Goal: Task Accomplishment & Management: Manage account settings

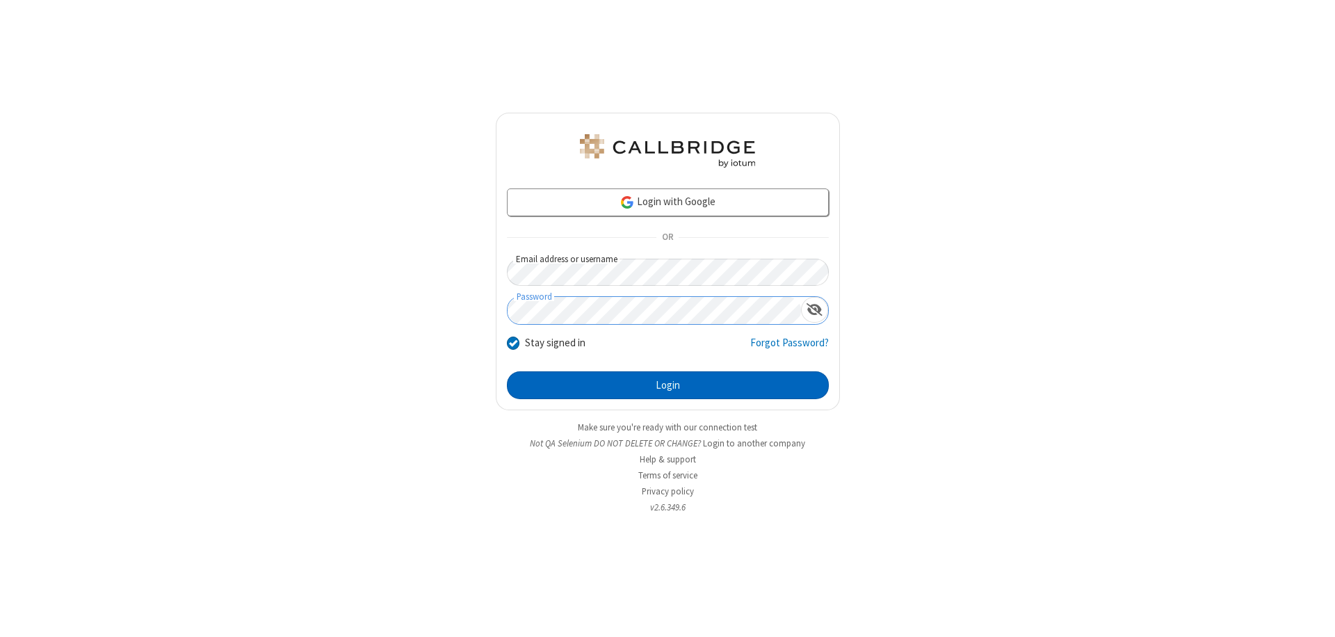
click at [668, 385] on button "Login" at bounding box center [668, 385] width 322 height 28
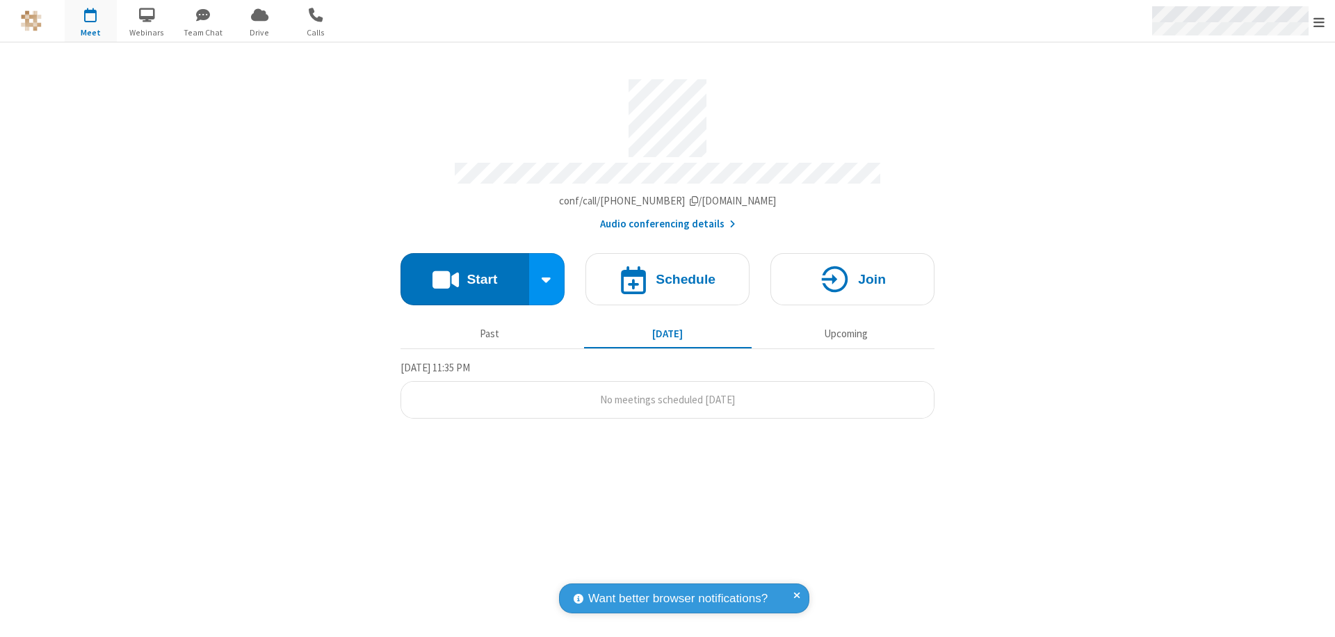
click at [1319, 22] on span "Open menu" at bounding box center [1319, 22] width 11 height 14
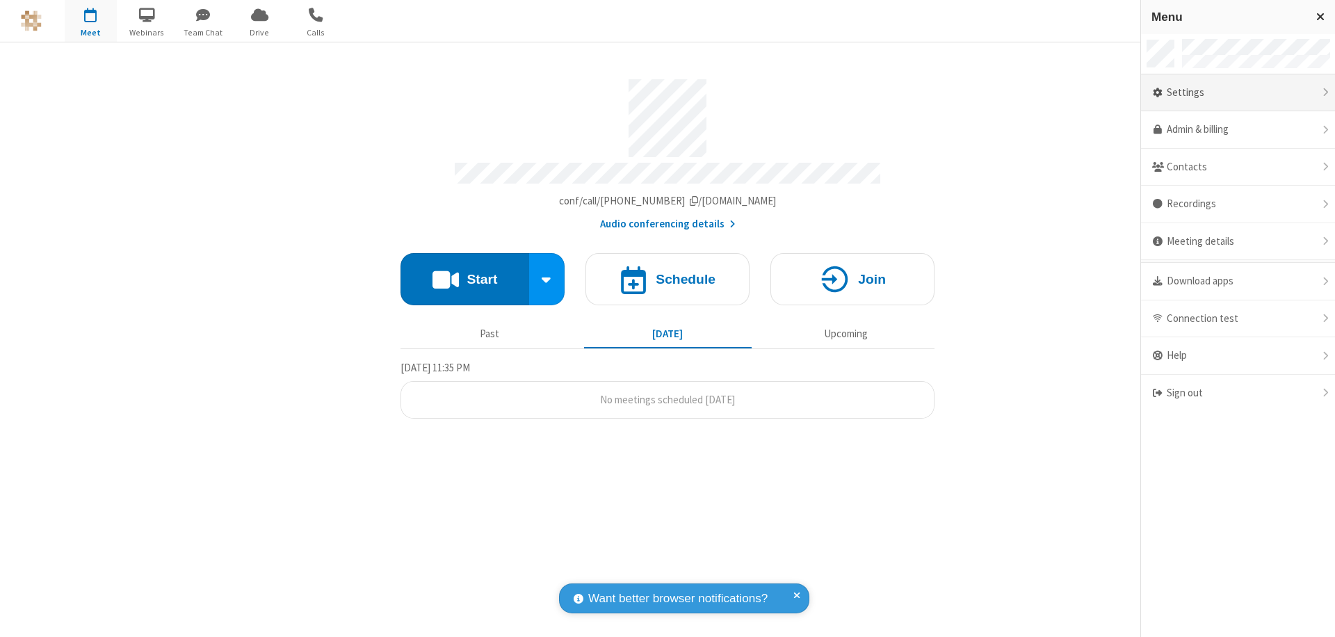
click at [1238, 93] on div "Settings" at bounding box center [1238, 93] width 194 height 38
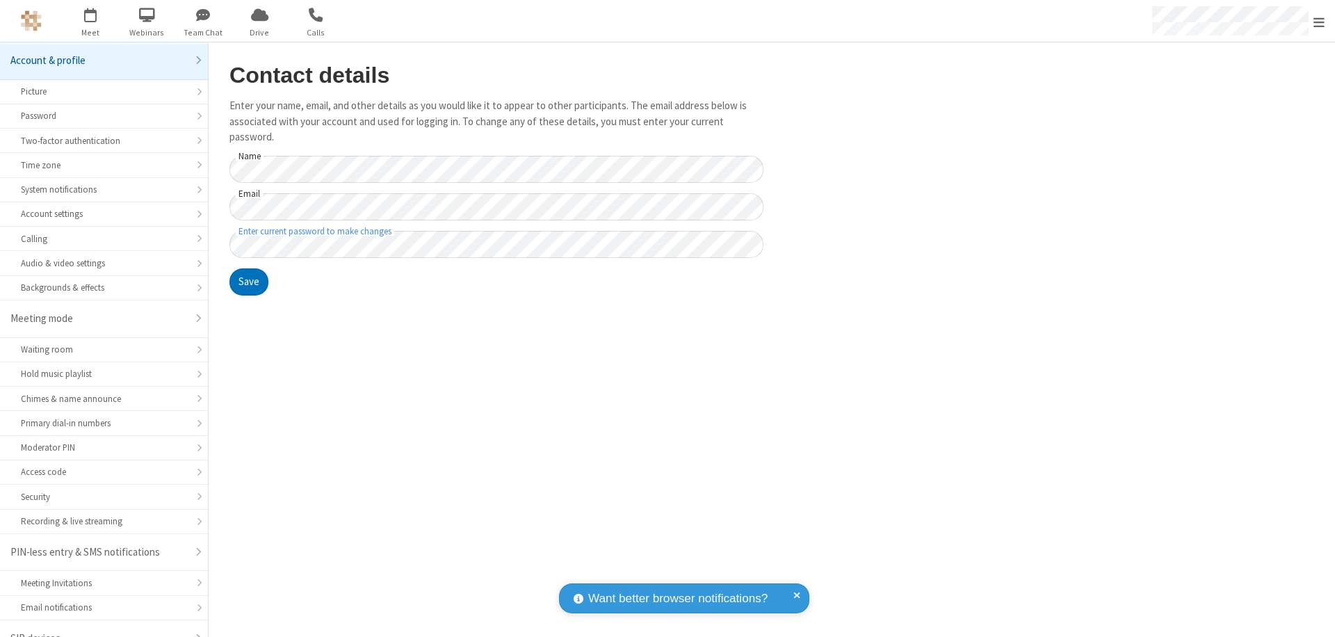
scroll to position [19, 0]
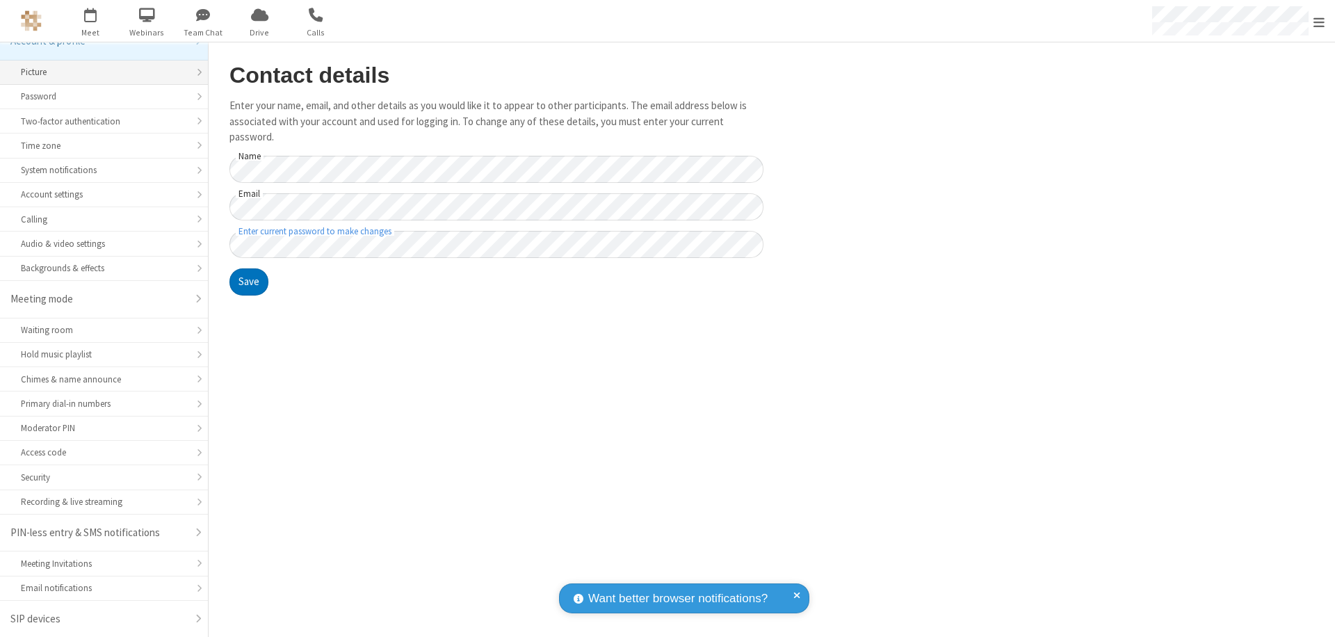
click at [99, 72] on div "Picture" at bounding box center [104, 71] width 166 height 13
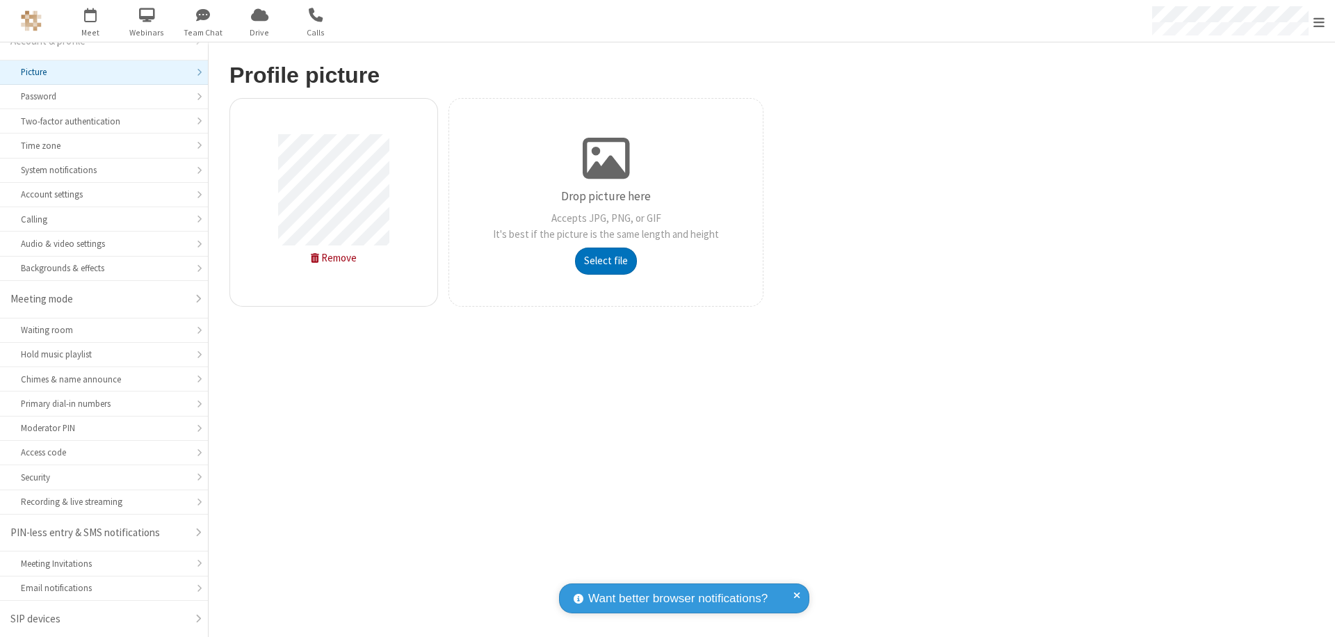
type input "C:\fakepath\avatar_image_test_2.jpg"
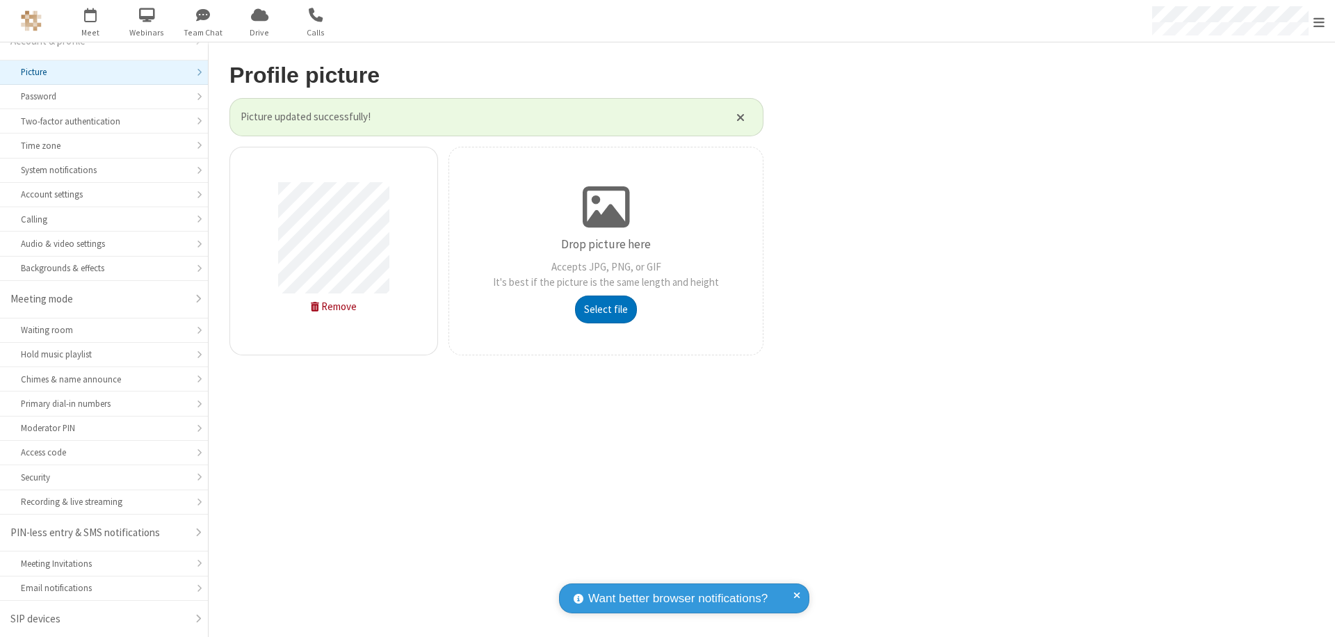
click at [1319, 22] on span "Open menu" at bounding box center [1319, 22] width 11 height 14
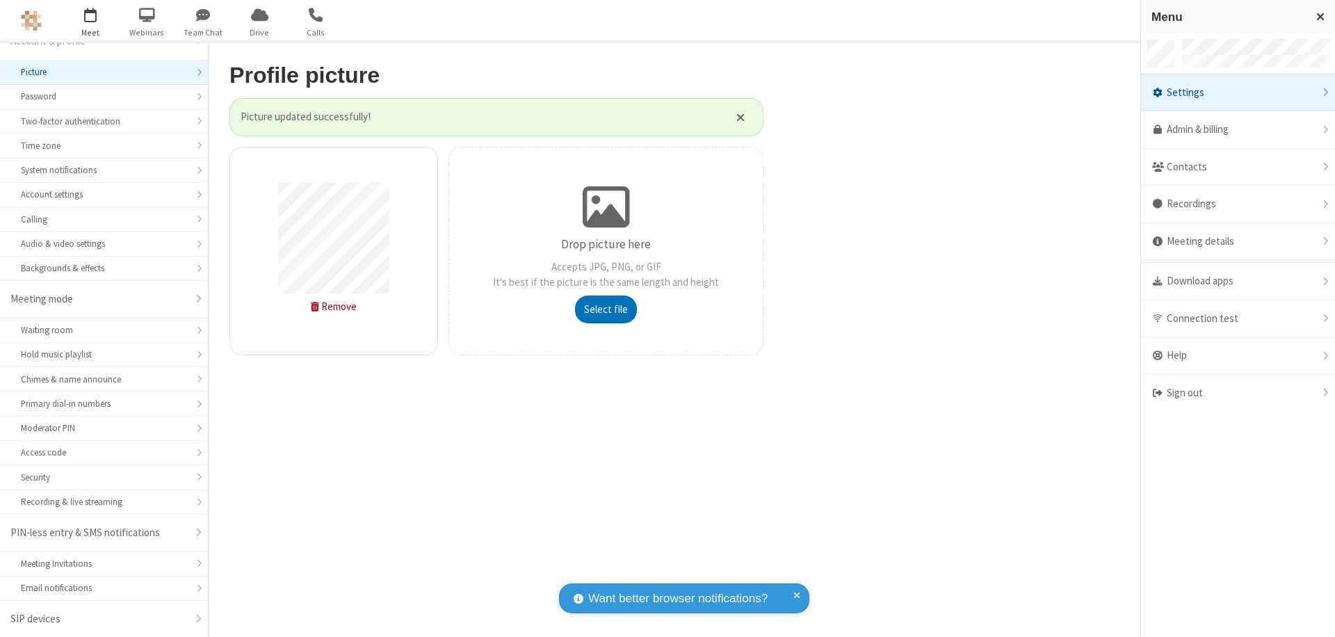
click at [90, 21] on span "button" at bounding box center [91, 15] width 52 height 24
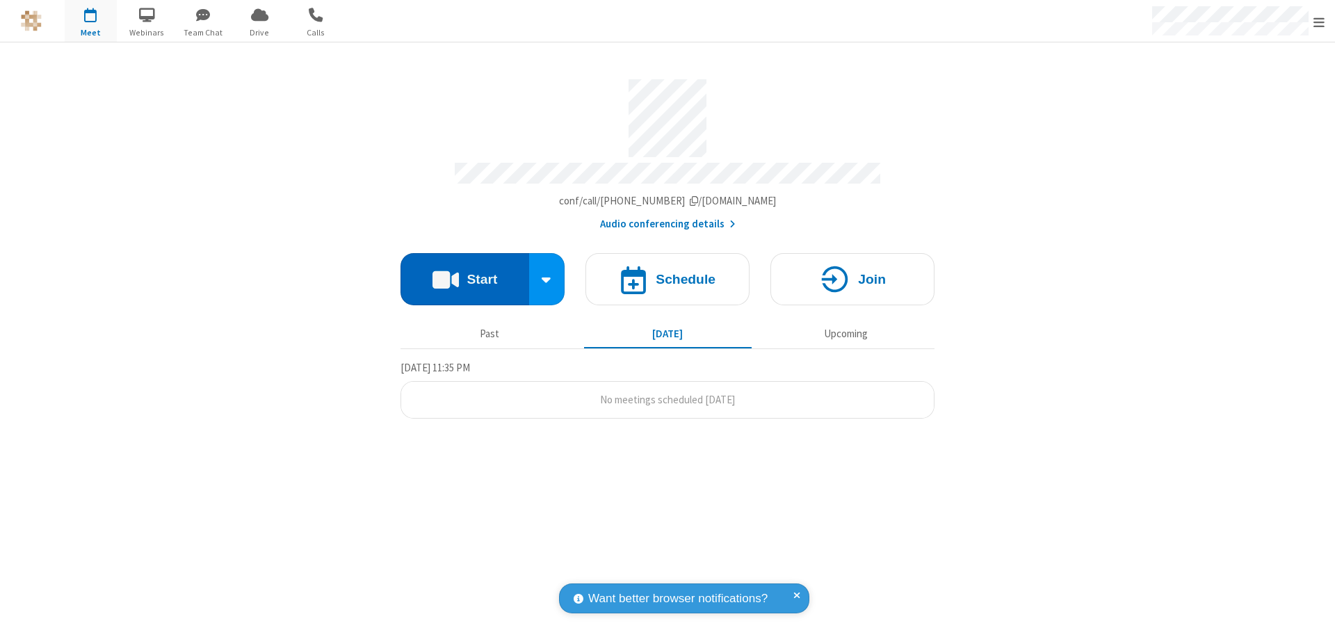
click at [465, 273] on button "Start" at bounding box center [465, 279] width 129 height 52
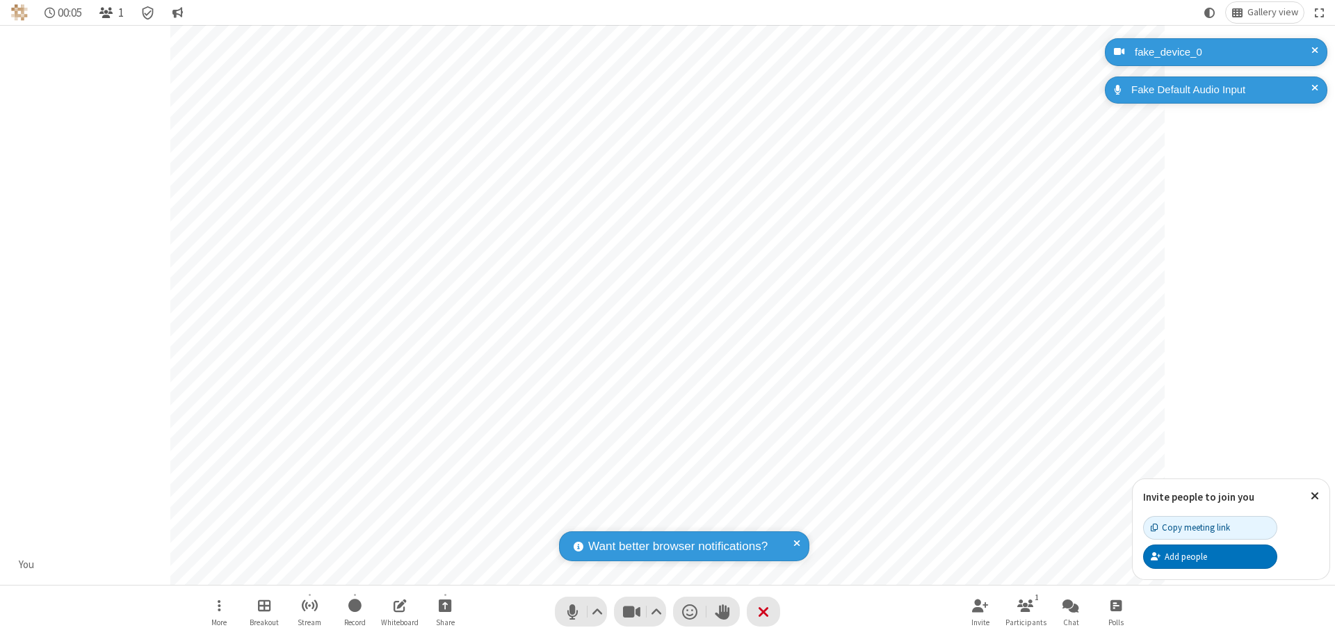
click at [108, 13] on span "Open participant list" at bounding box center [105, 12] width 13 height 13
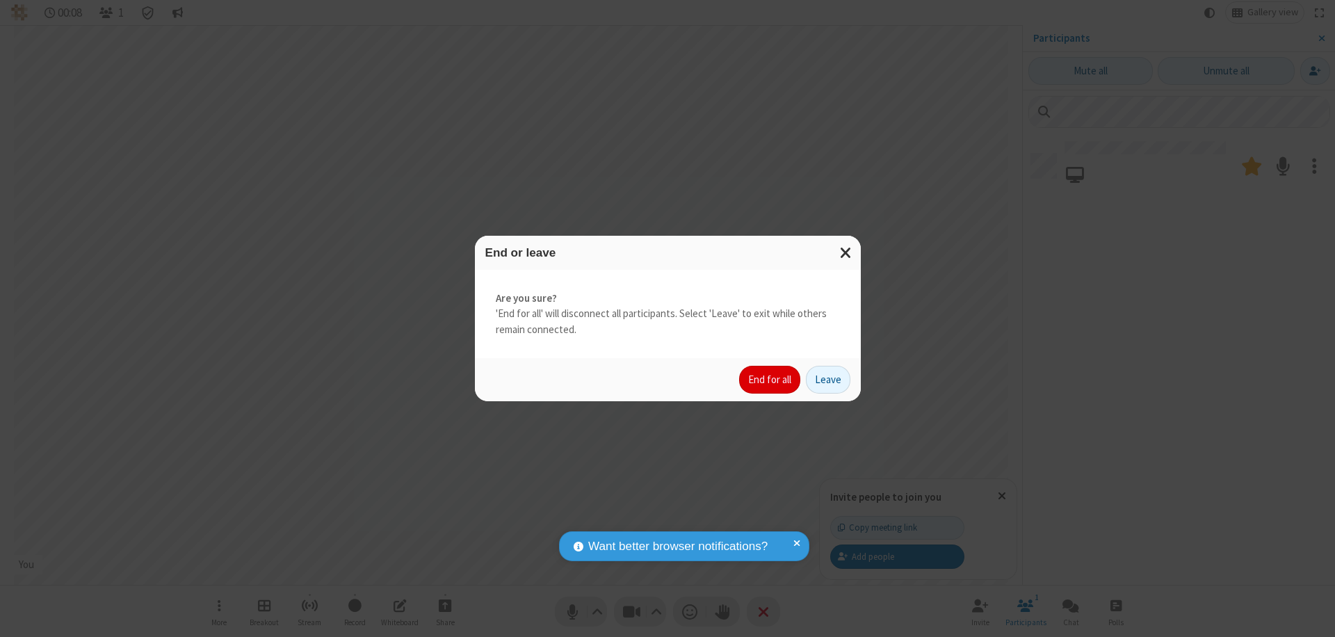
click at [771, 380] on button "End for all" at bounding box center [769, 380] width 61 height 28
